Goal: Task Accomplishment & Management: Manage account settings

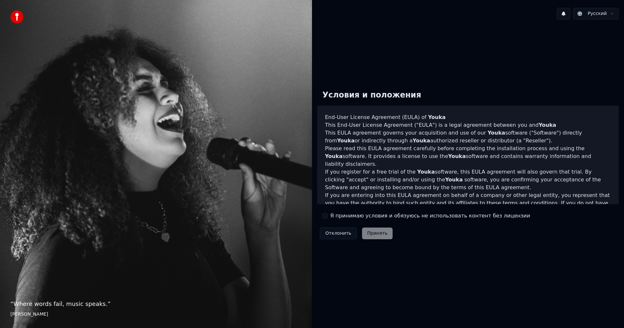
click at [254, 182] on div "Отклонить Принять" at bounding box center [356, 233] width 78 height 17
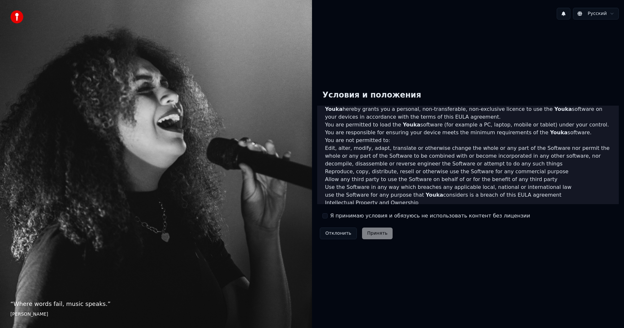
scroll to position [195, 0]
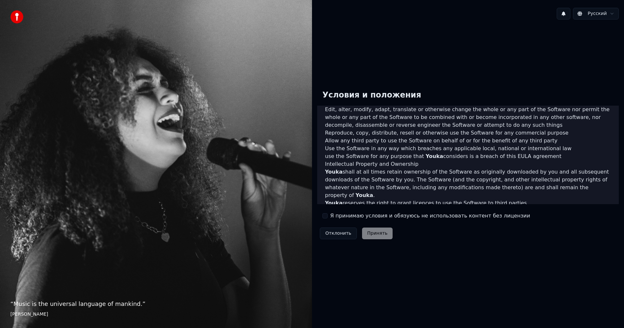
click at [254, 182] on button "Я принимаю условия и обязуюсь не использовать контент без лицензии" at bounding box center [324, 215] width 5 height 5
click at [254, 182] on button "Принять" at bounding box center [377, 233] width 31 height 12
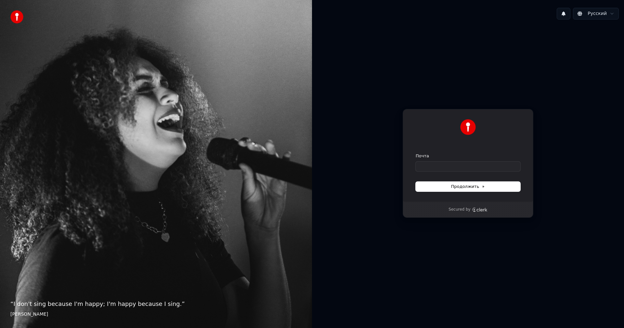
click at [254, 182] on icon "Clerk logo" at bounding box center [480, 209] width 16 height 5
click at [254, 182] on button "Продолжить" at bounding box center [468, 187] width 105 height 10
click at [254, 166] on input "Почта" at bounding box center [468, 166] width 105 height 10
click at [254, 182] on span "Продолжить" at bounding box center [468, 187] width 34 height 6
type input "**********"
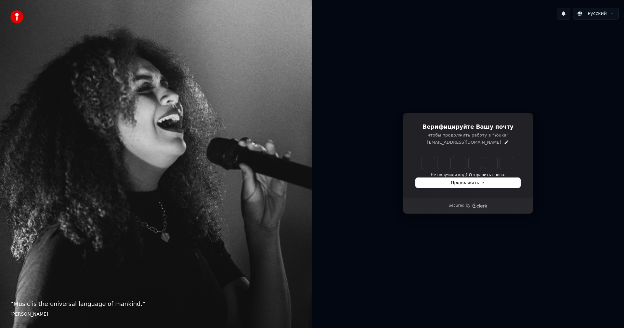
type input "******"
type input "*"
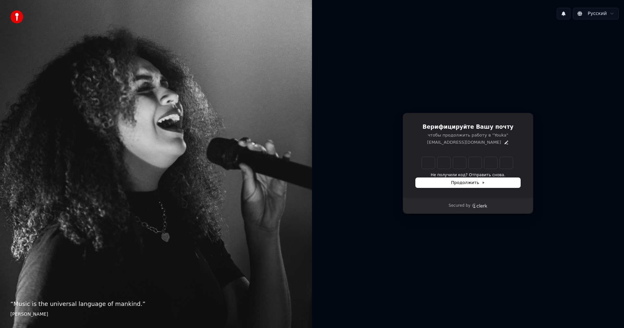
type input "*"
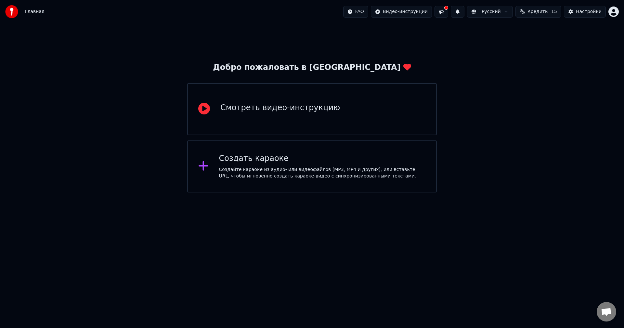
click at [319, 112] on div "Смотреть видео-инструкцию" at bounding box center [280, 108] width 120 height 10
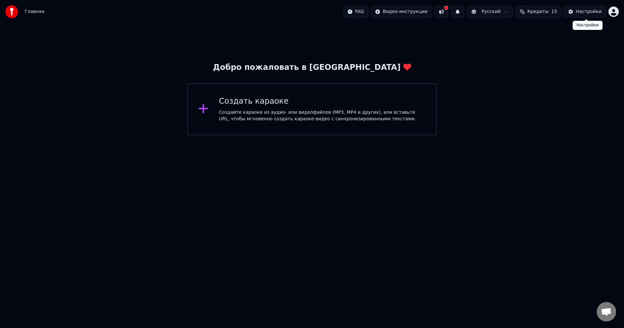
click at [592, 11] on div "Настройки" at bounding box center [589, 11] width 26 height 6
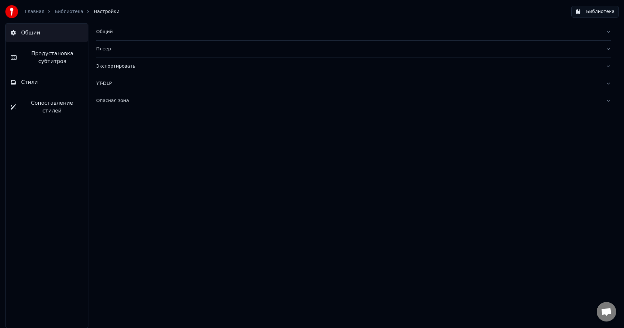
click at [127, 84] on div "YT-DLP" at bounding box center [348, 83] width 504 height 6
click at [112, 133] on html "Главная Библиотека Настройки Библиотека Общий Предустановка субтитров Стили Соп…" at bounding box center [312, 164] width 624 height 328
click at [219, 212] on div "Общий Плеер Экспортировать YT-DLP Включено Максимальное качество видео 1080p Оп…" at bounding box center [353, 175] width 541 height 304
